Goal: Find specific page/section: Find specific page/section

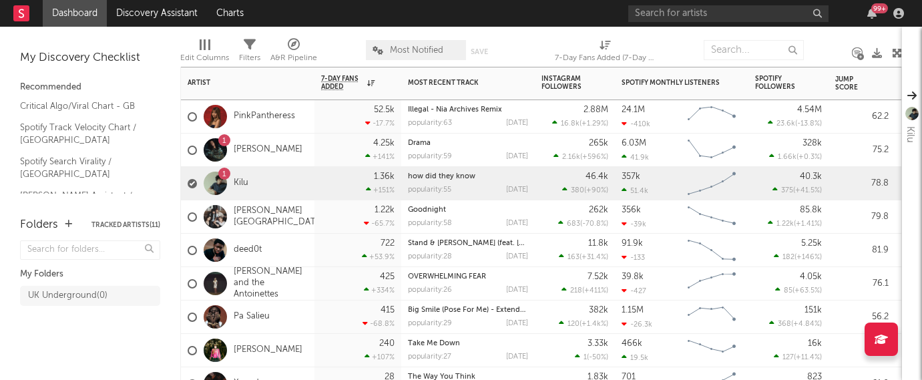
click at [277, 195] on div "1 Kilu" at bounding box center [248, 183] width 134 height 33
click at [287, 160] on div "1 [PERSON_NAME]" at bounding box center [245, 150] width 115 height 39
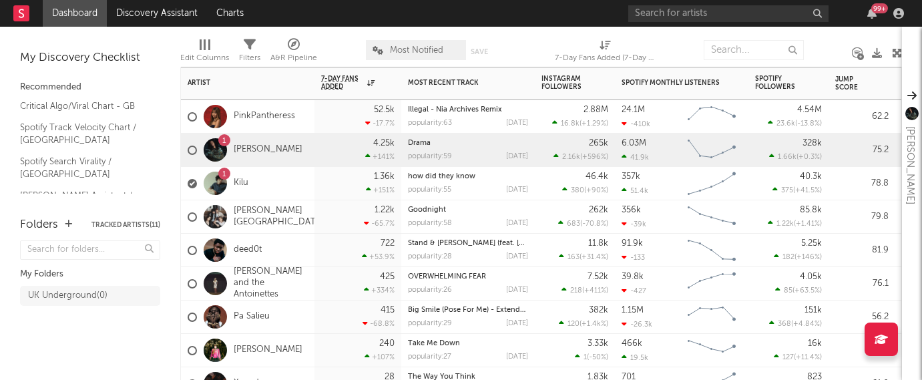
click at [278, 175] on div "1 Kilu" at bounding box center [248, 183] width 134 height 33
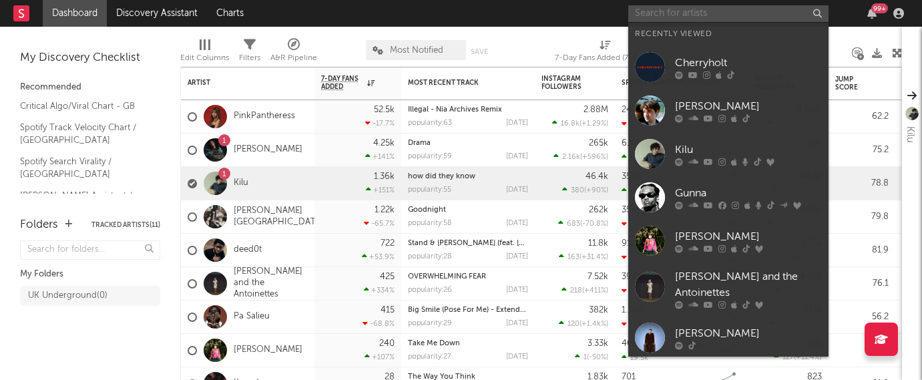
click at [712, 19] on input "text" at bounding box center [728, 13] width 200 height 17
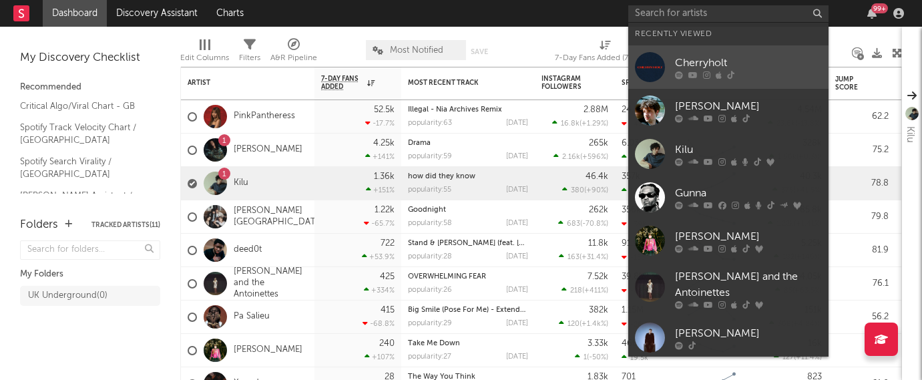
click at [702, 52] on link "Cherryholt" at bounding box center [728, 66] width 200 height 43
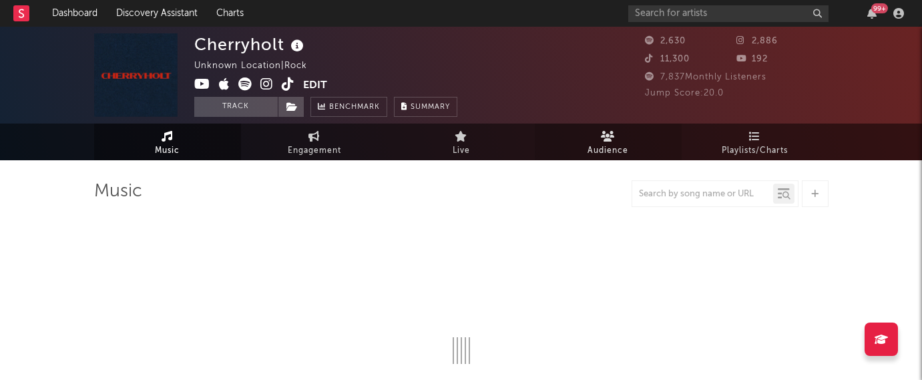
select select "1w"
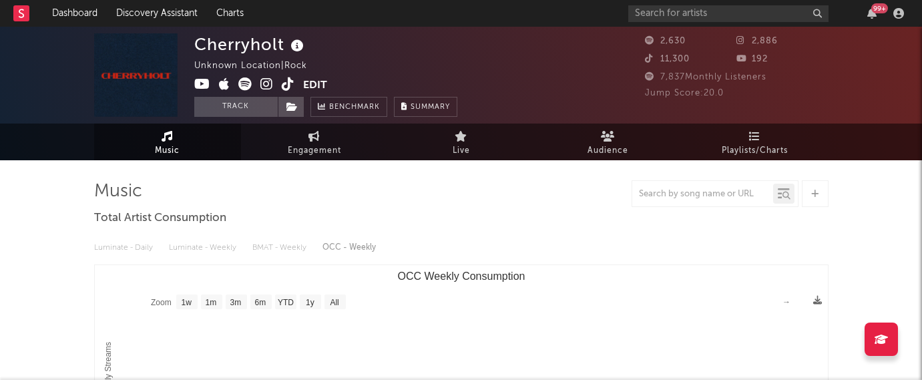
click at [273, 67] on div "Unknown Location | Rock" at bounding box center [258, 66] width 128 height 16
click at [314, 85] on button "Edit" at bounding box center [315, 85] width 24 height 17
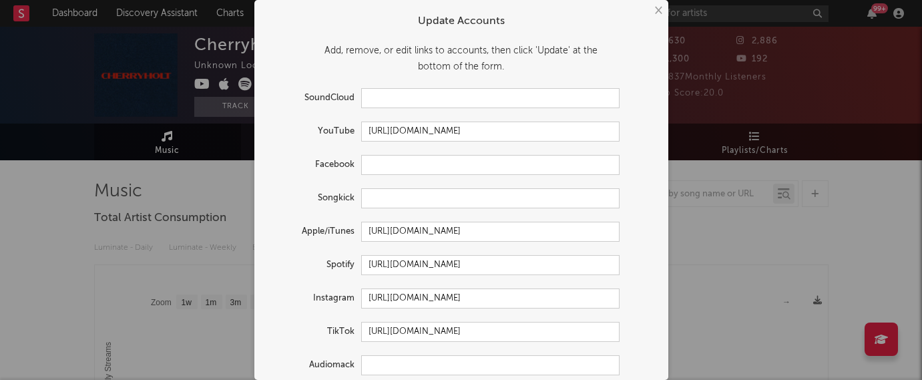
click at [654, 10] on button "×" at bounding box center [657, 10] width 15 height 15
